Goal: Task Accomplishment & Management: Use online tool/utility

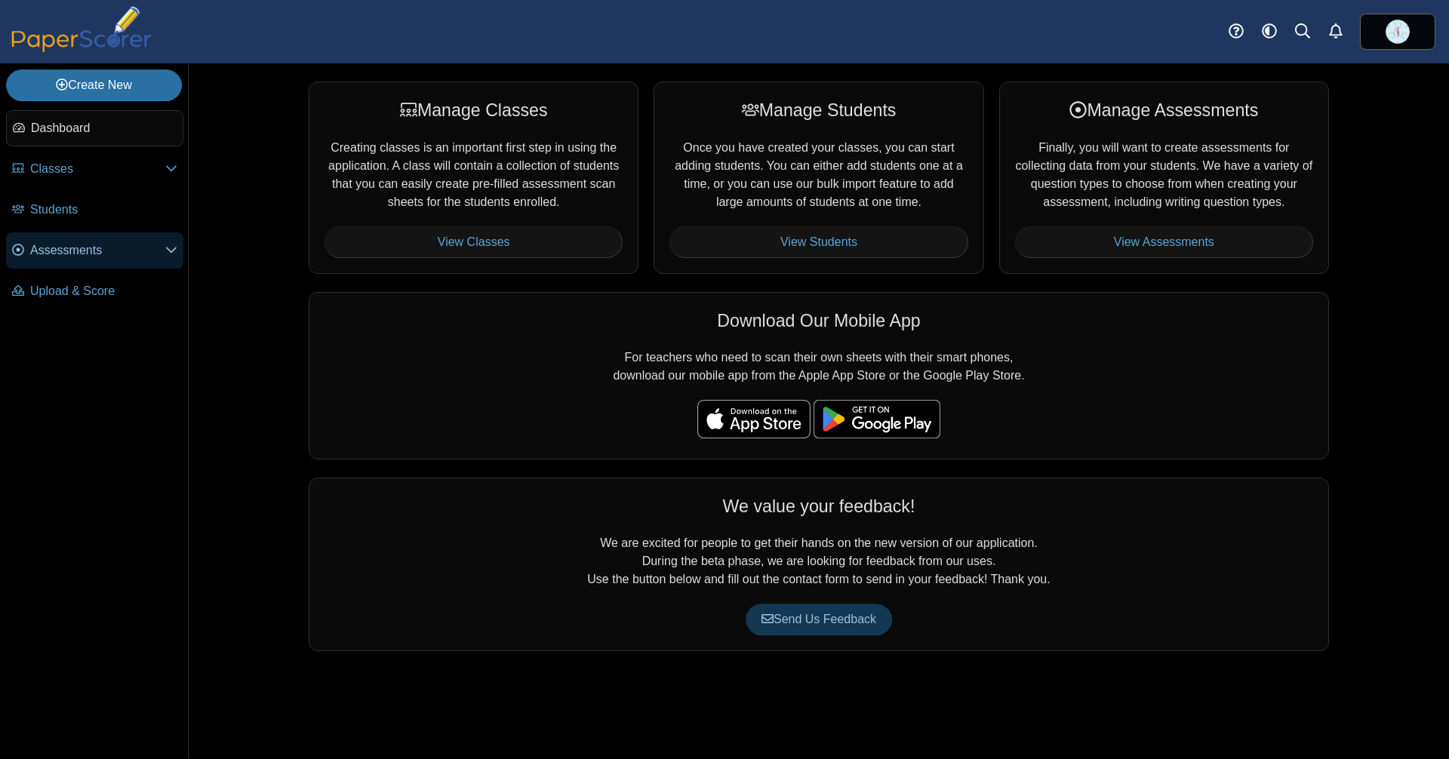
click at [165, 251] on span "Assessments" at bounding box center [97, 251] width 135 height 18
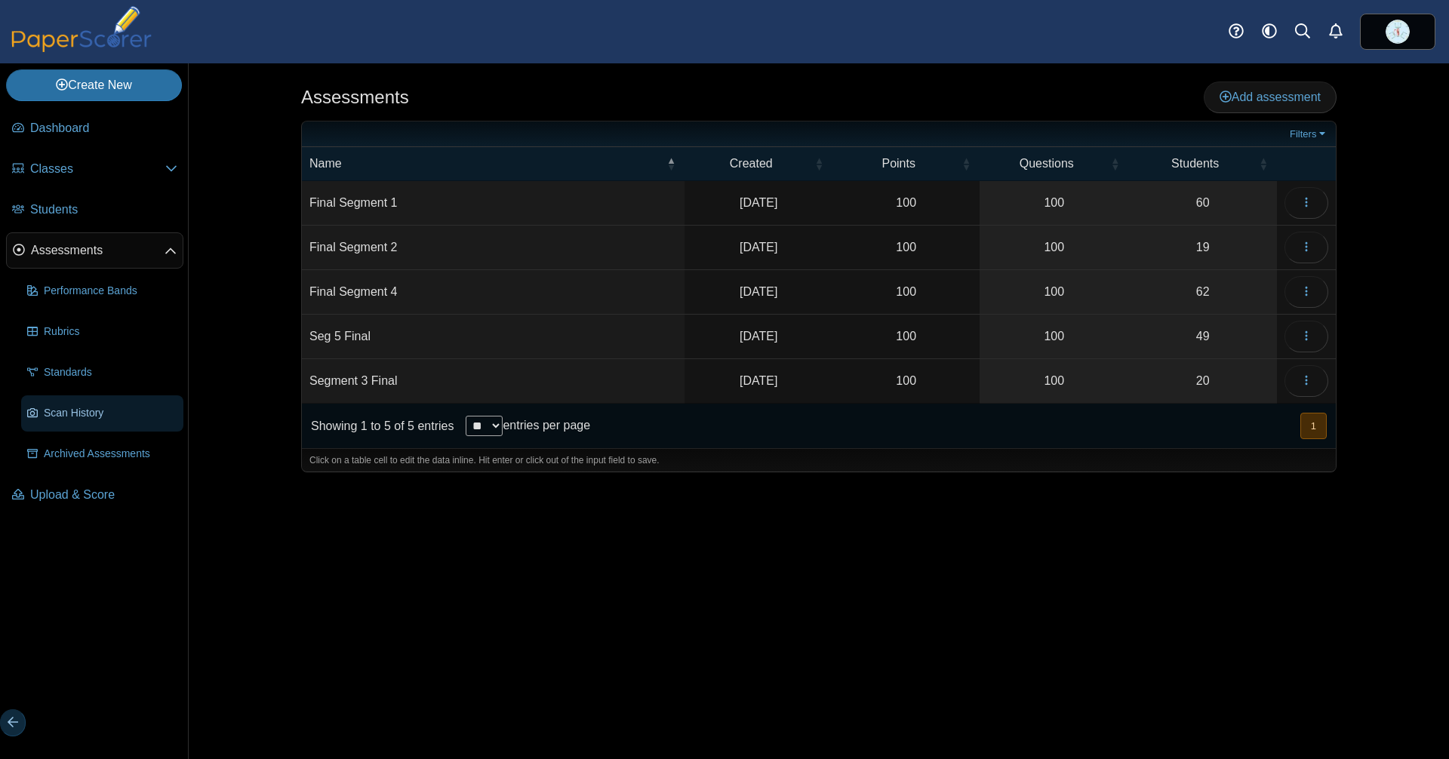
click at [103, 405] on span "Scan History" at bounding box center [111, 413] width 134 height 16
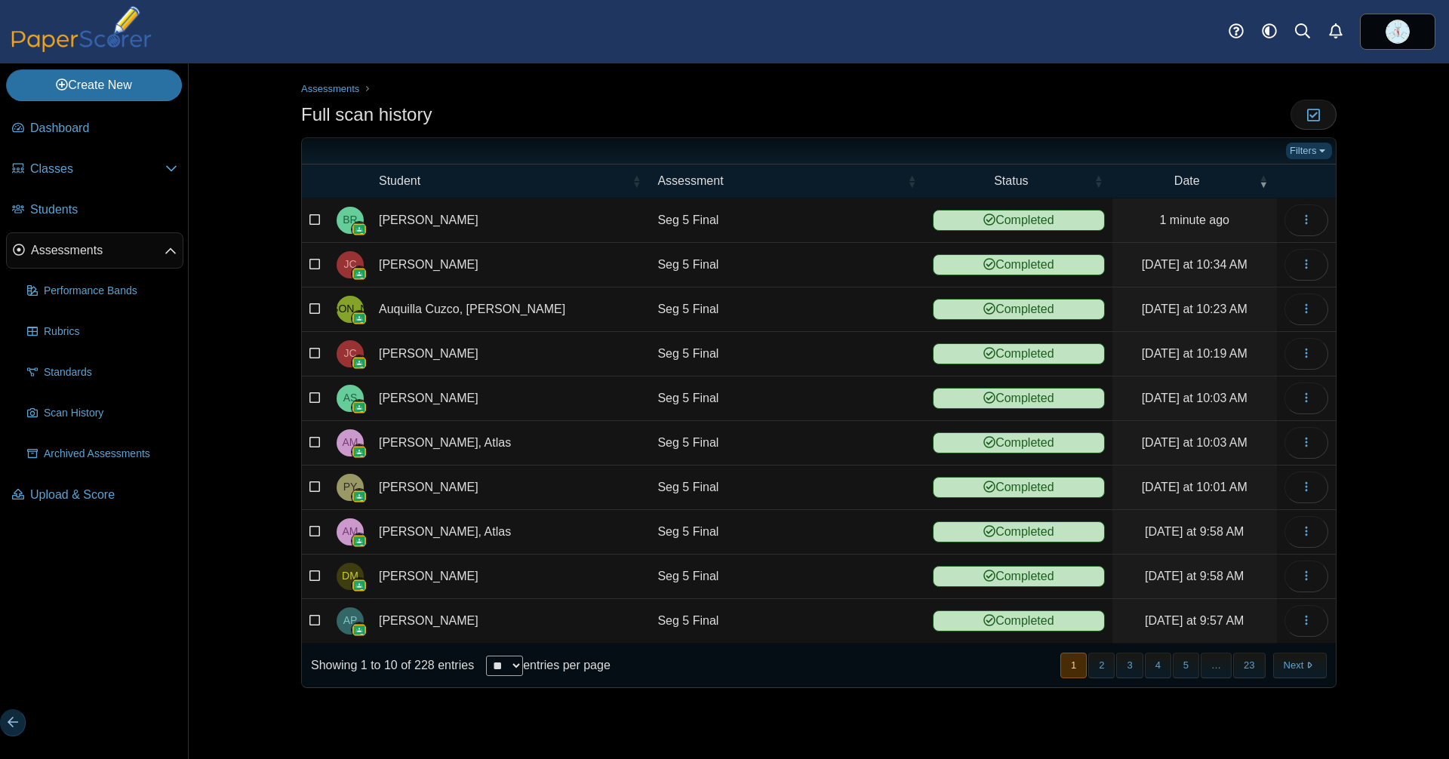
click at [1307, 151] on link "Filters" at bounding box center [1309, 151] width 46 height 17
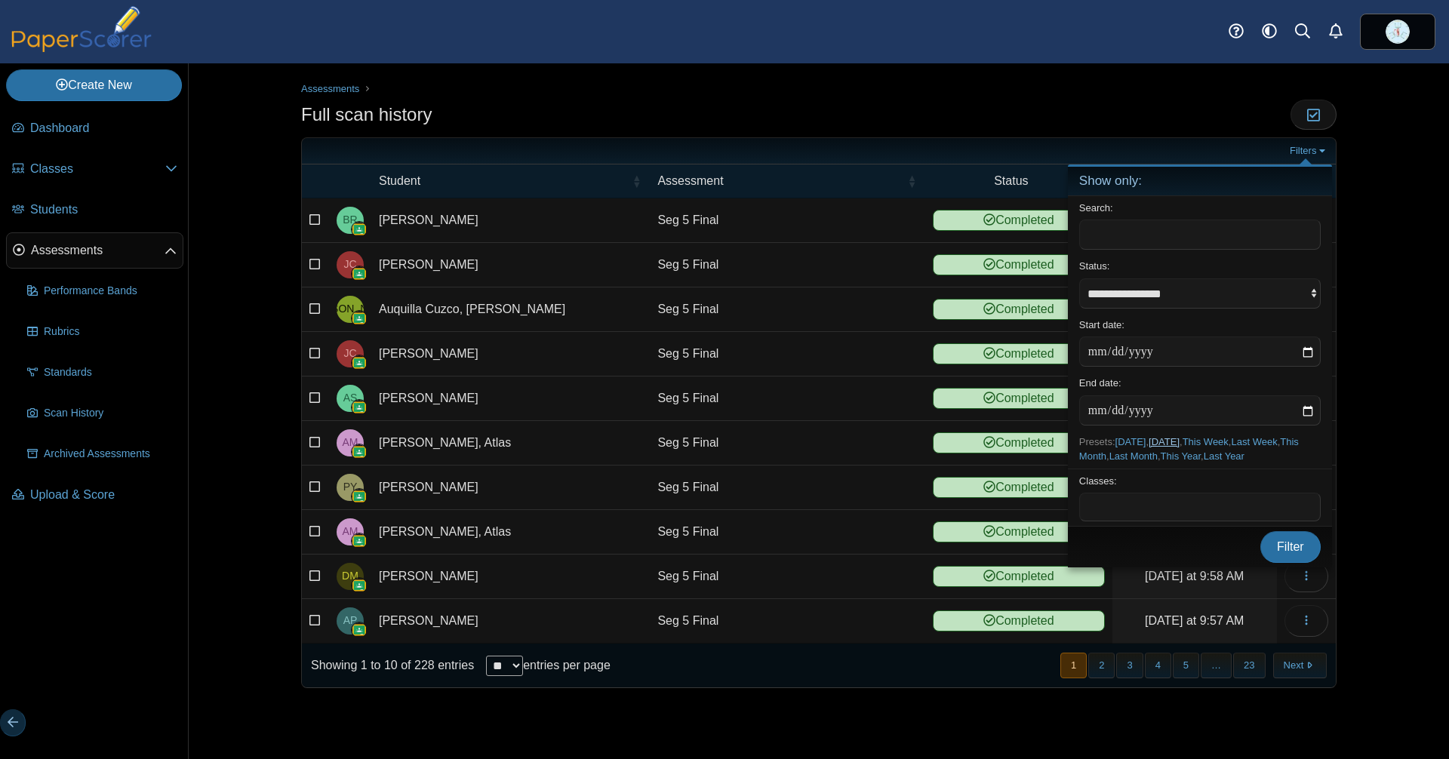
click at [1180, 437] on link "Yesterday" at bounding box center [1164, 441] width 31 height 11
type input "**********"
click at [1295, 553] on span "Filter" at bounding box center [1290, 547] width 27 height 13
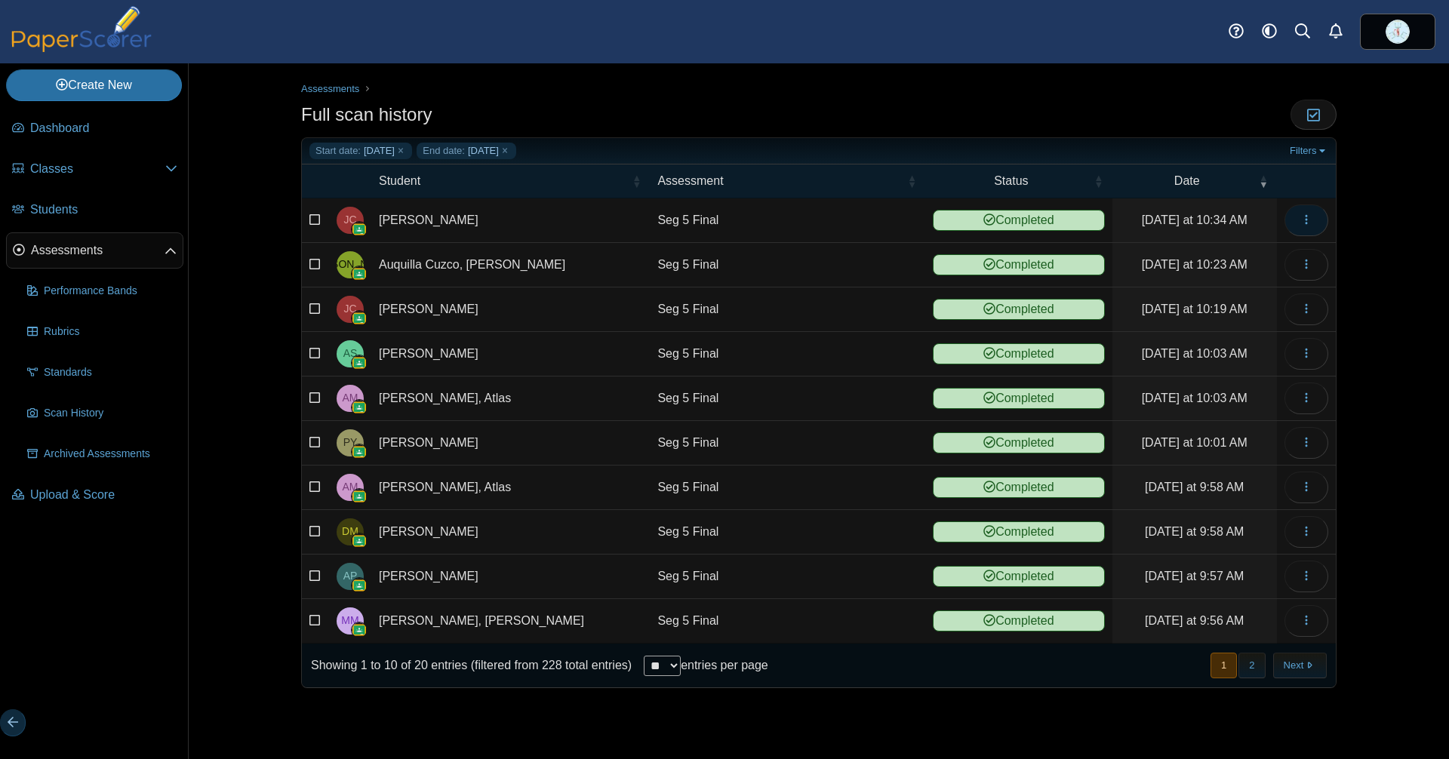
click at [1308, 220] on icon "button" at bounding box center [1307, 220] width 12 height 12
click at [1280, 246] on link "View scanned test" at bounding box center [1238, 256] width 181 height 24
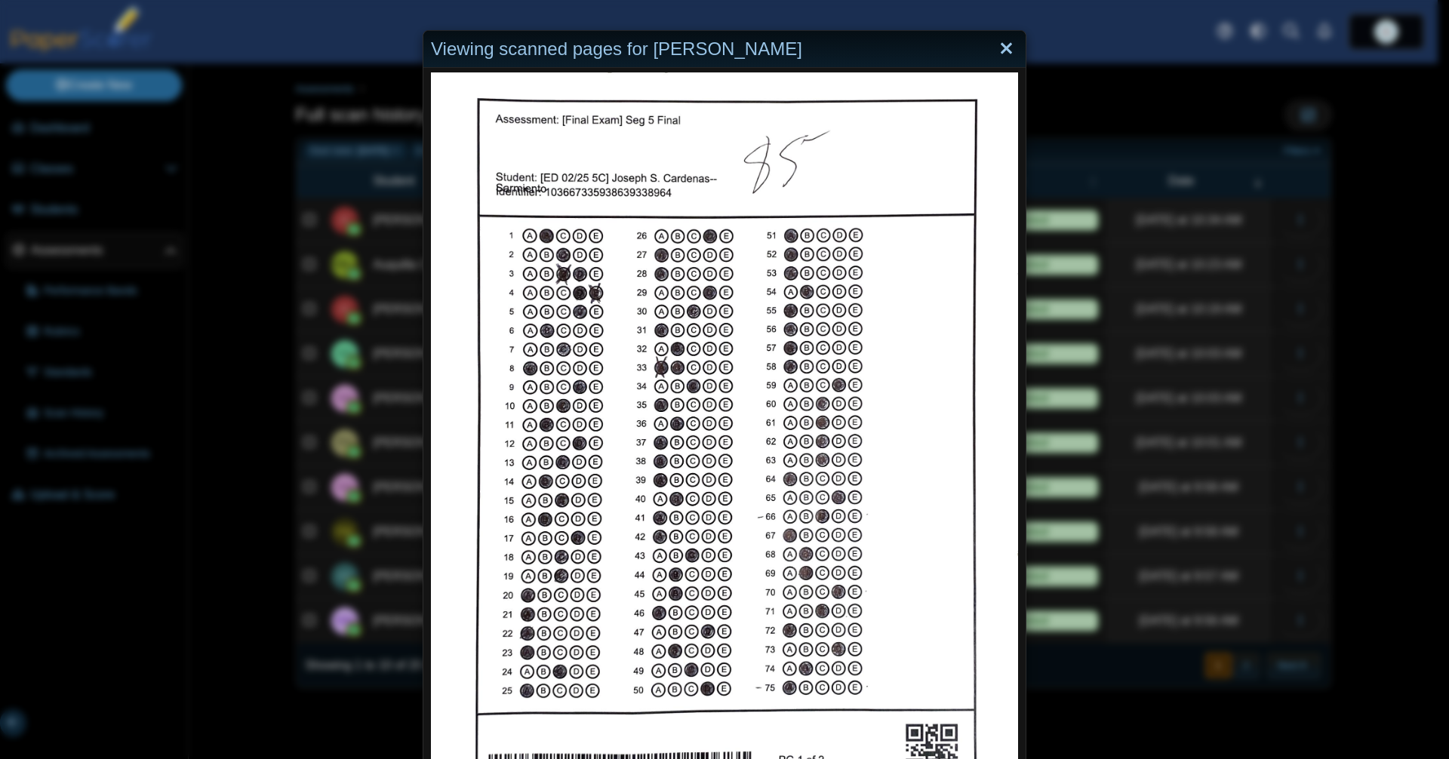
click at [996, 35] on link "Close" at bounding box center [1006, 48] width 23 height 27
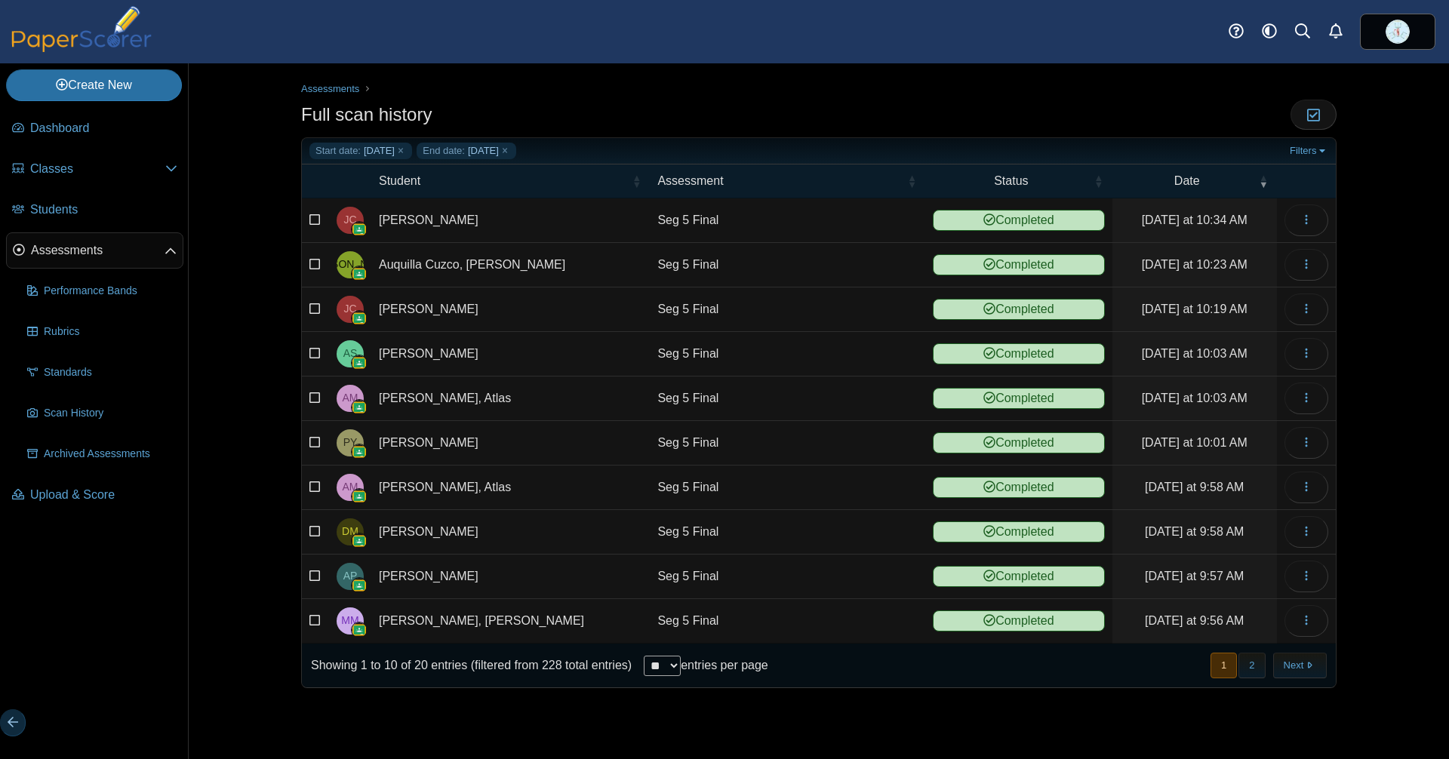
click at [1205, 219] on time "[DATE] at 10:34 AM" at bounding box center [1195, 220] width 106 height 13
click at [698, 219] on link "Seg 5 Final" at bounding box center [788, 221] width 276 height 44
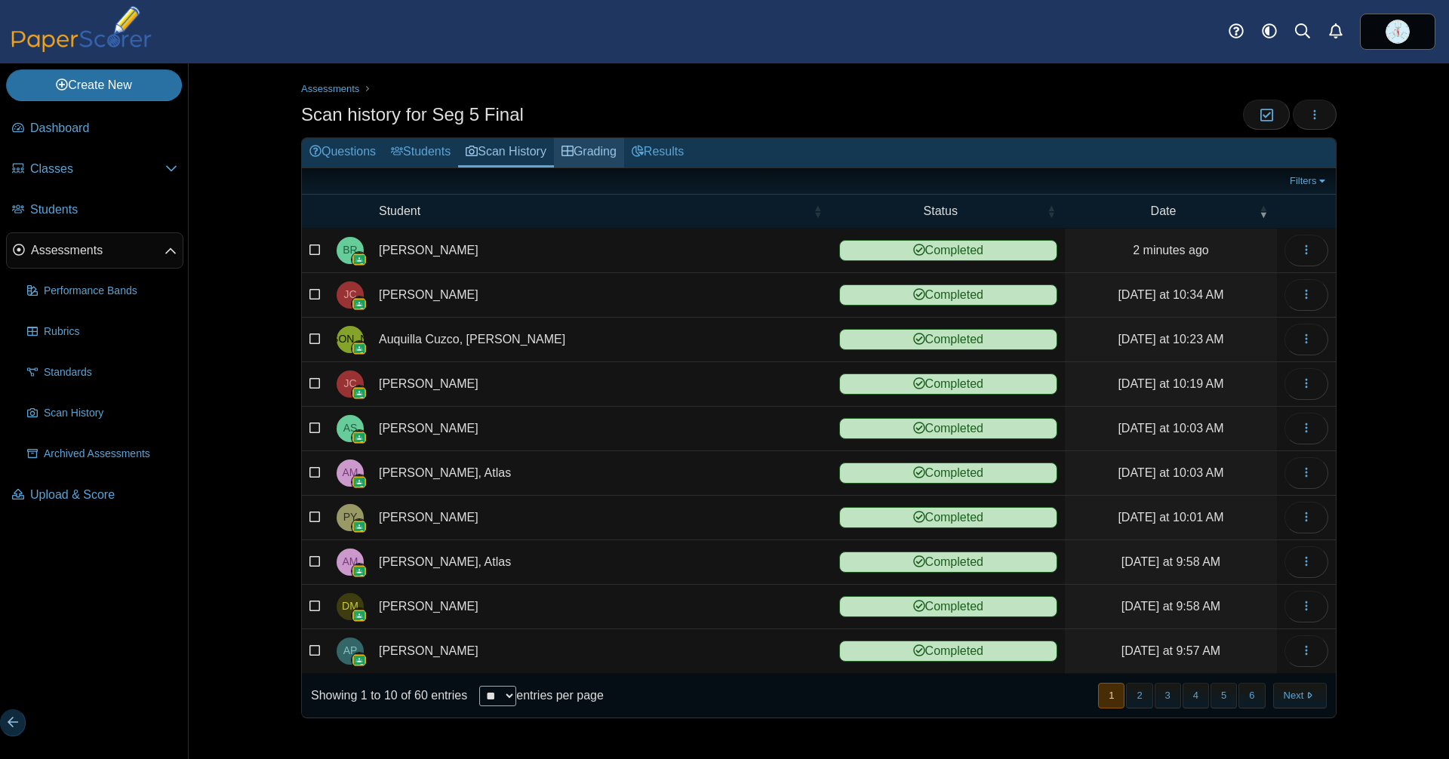
click at [624, 154] on link "Grading" at bounding box center [589, 152] width 70 height 29
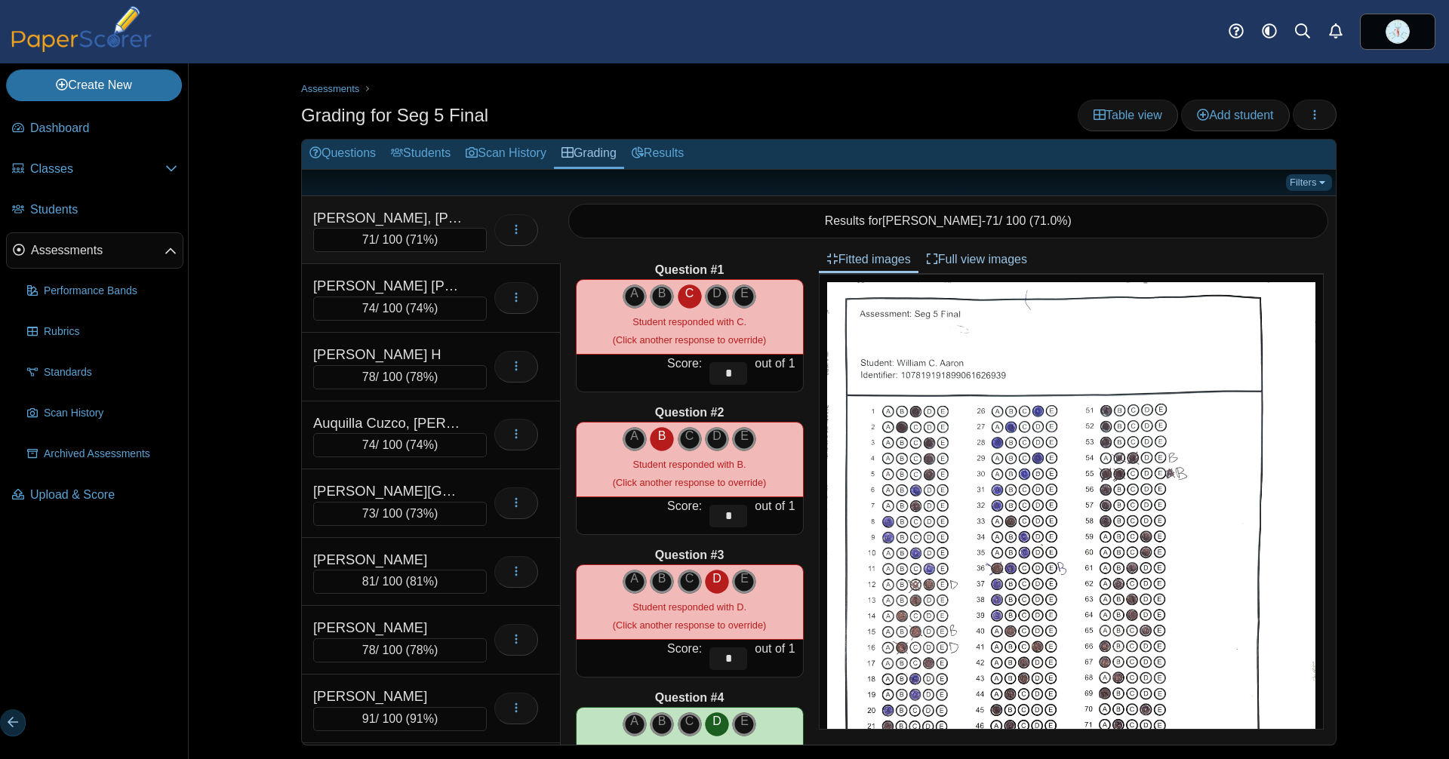
click at [1286, 177] on link "Filters" at bounding box center [1309, 182] width 46 height 17
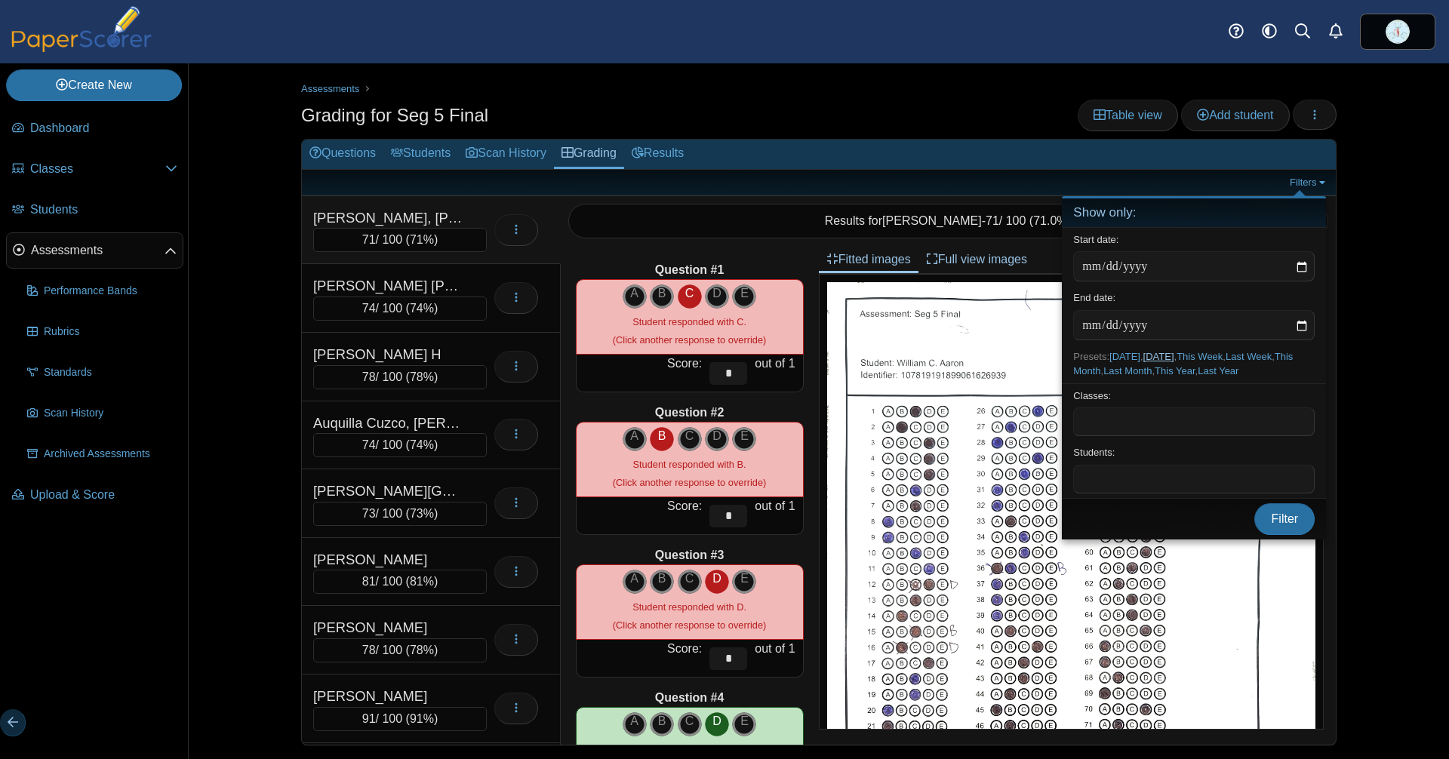
click at [1174, 352] on link "Yesterday" at bounding box center [1159, 356] width 31 height 11
type input "**********"
click at [1274, 525] on span "Filter" at bounding box center [1285, 519] width 27 height 13
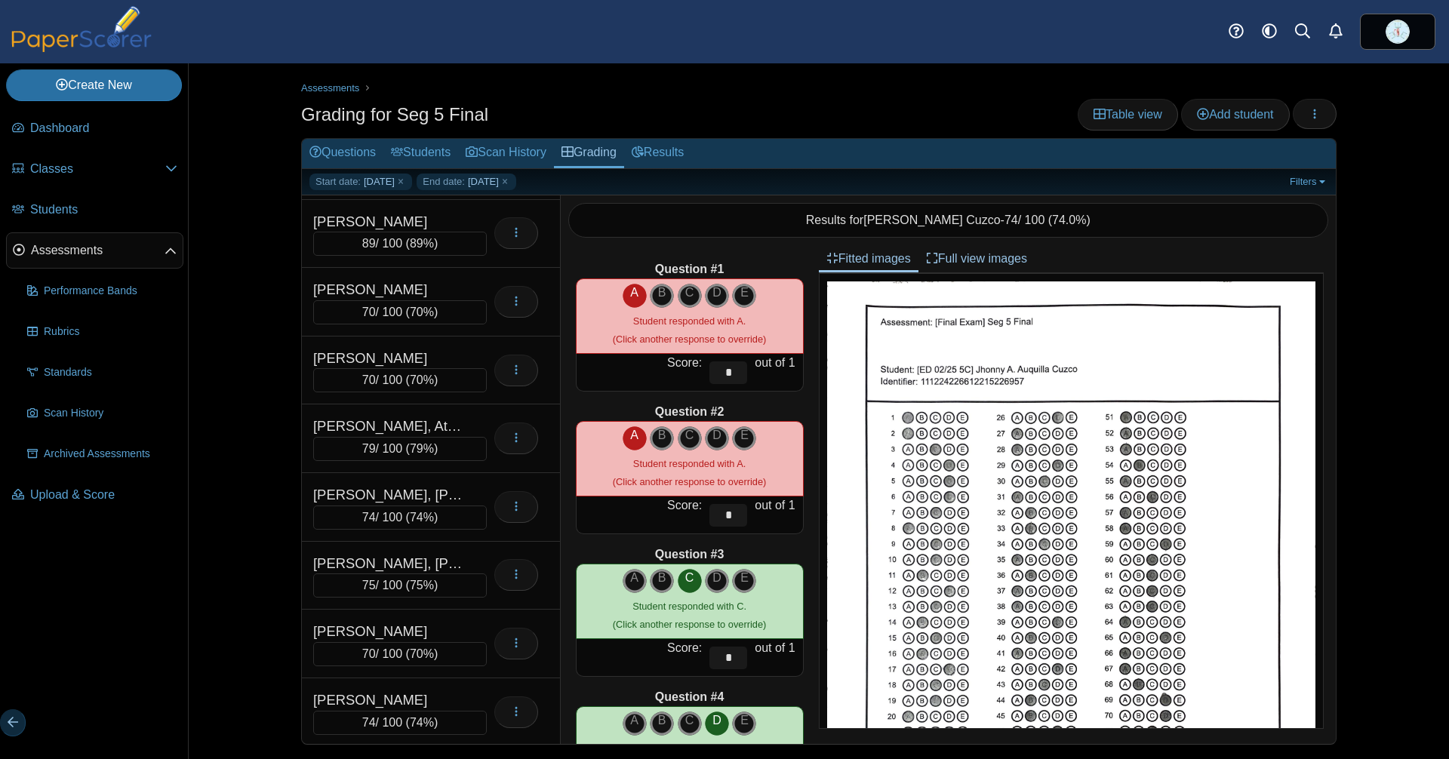
scroll to position [200, 0]
click at [1286, 174] on link "Filters" at bounding box center [1309, 182] width 46 height 17
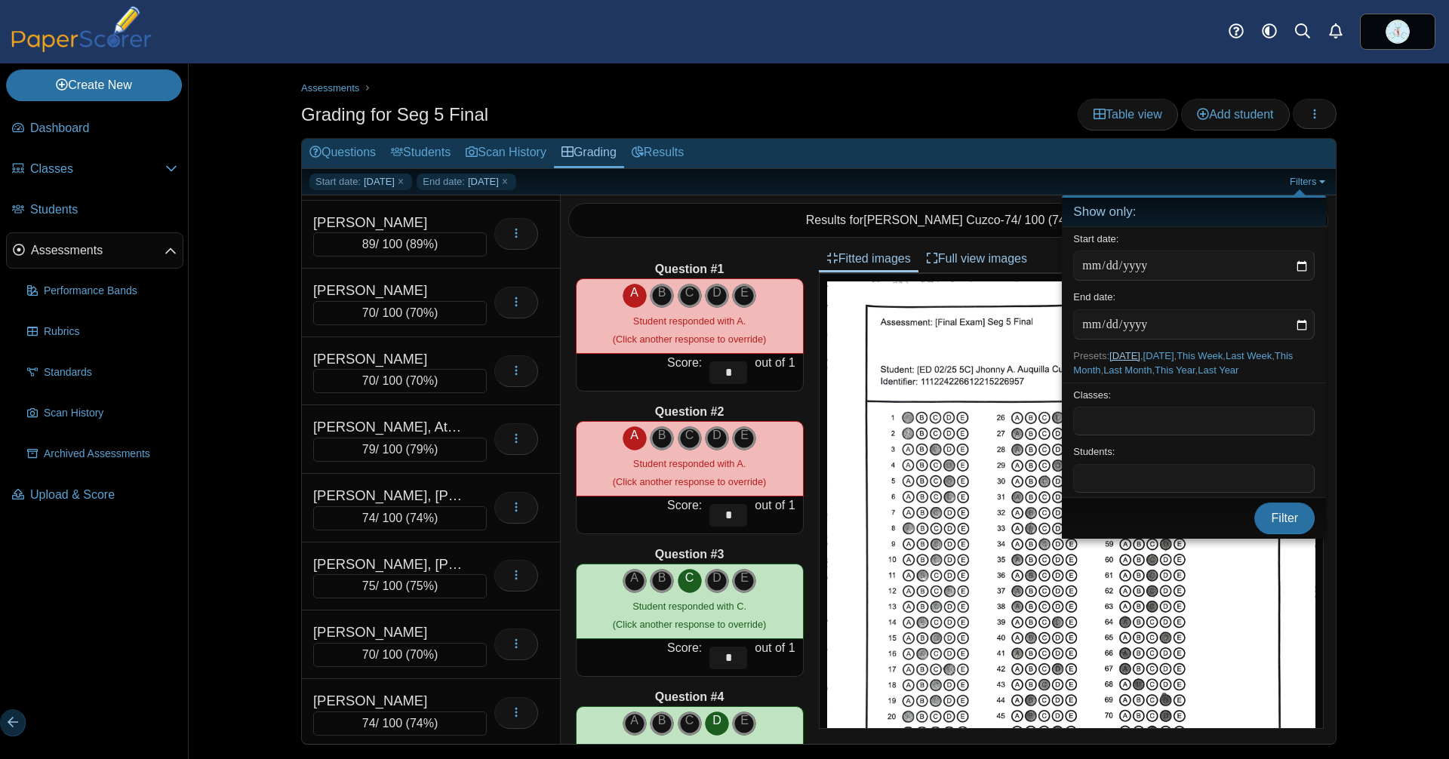
click at [1135, 350] on link "Today" at bounding box center [1125, 355] width 31 height 11
type input "**********"
click at [1274, 525] on span "Filter" at bounding box center [1285, 518] width 27 height 13
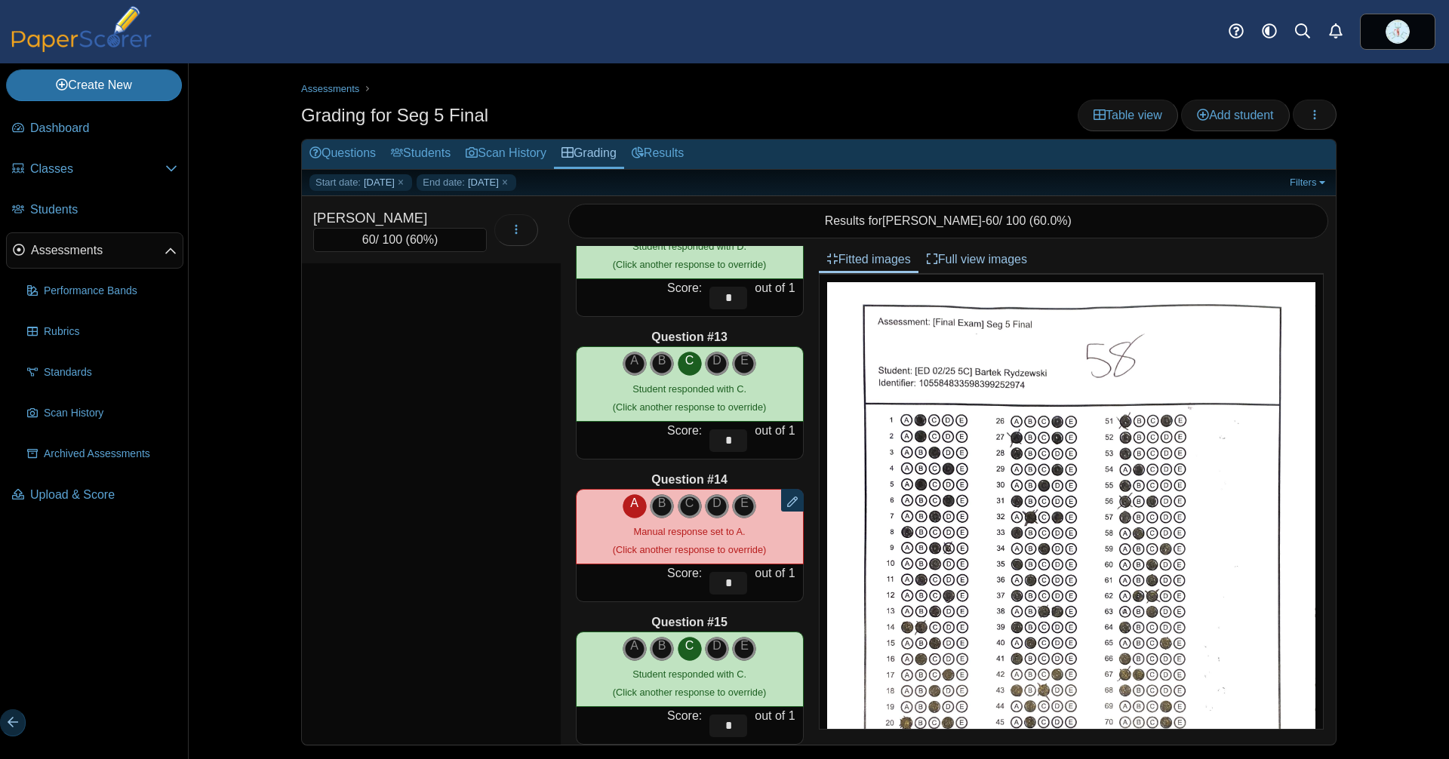
scroll to position [1644, 0]
click at [651, 516] on use at bounding box center [662, 507] width 23 height 23
click at [651, 513] on use at bounding box center [662, 507] width 23 height 23
